Goal: Browse casually

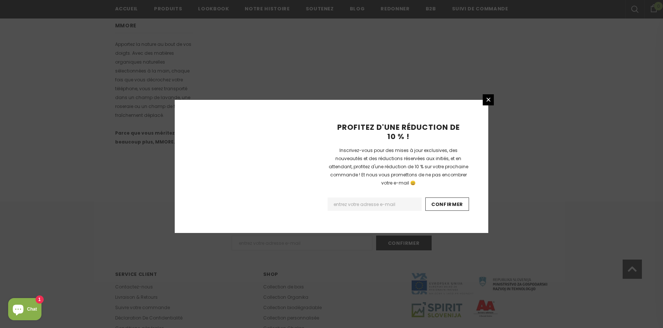
scroll to position [448, 0]
